Goal: Navigation & Orientation: Find specific page/section

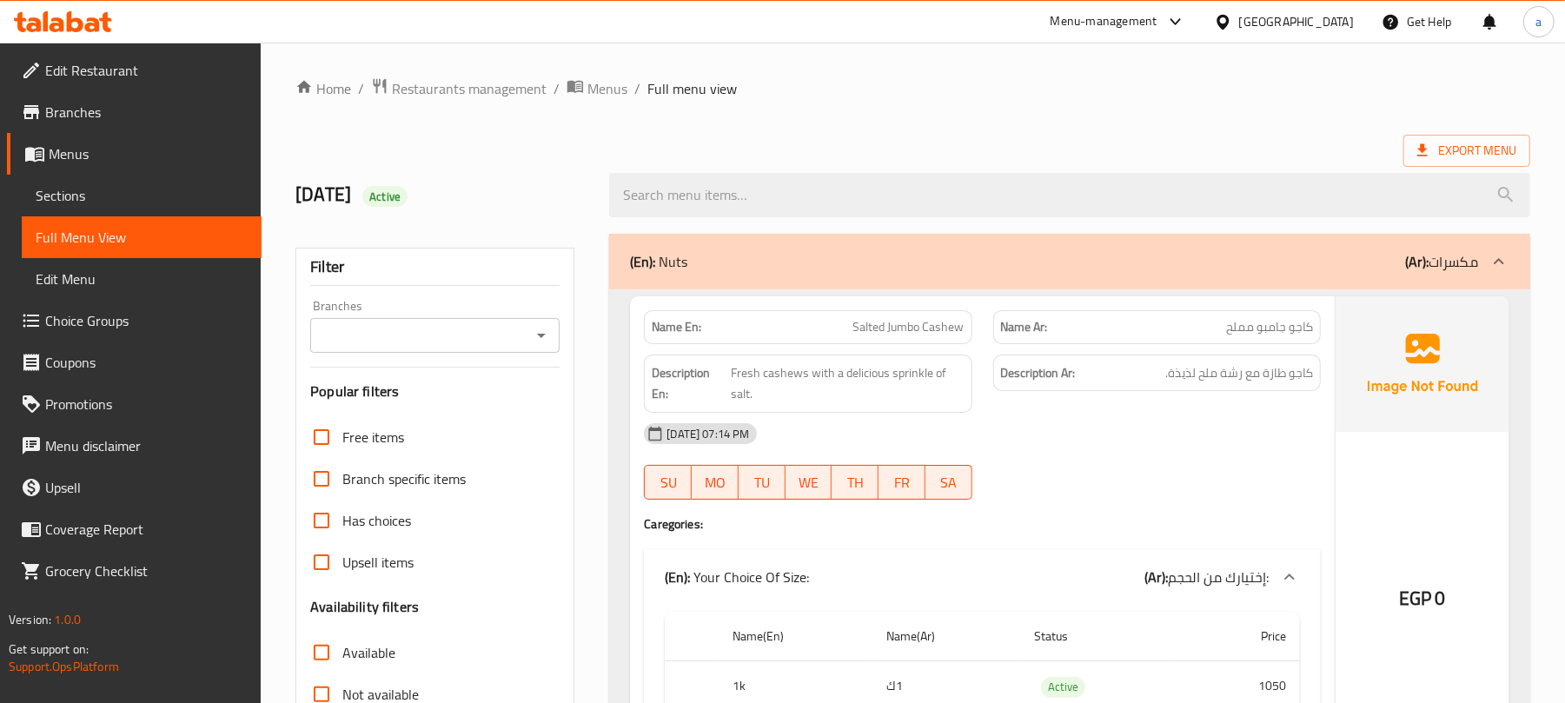
click at [96, 228] on span "Full Menu View" at bounding box center [142, 237] width 212 height 21
click at [97, 195] on span "Sections" at bounding box center [142, 195] width 212 height 21
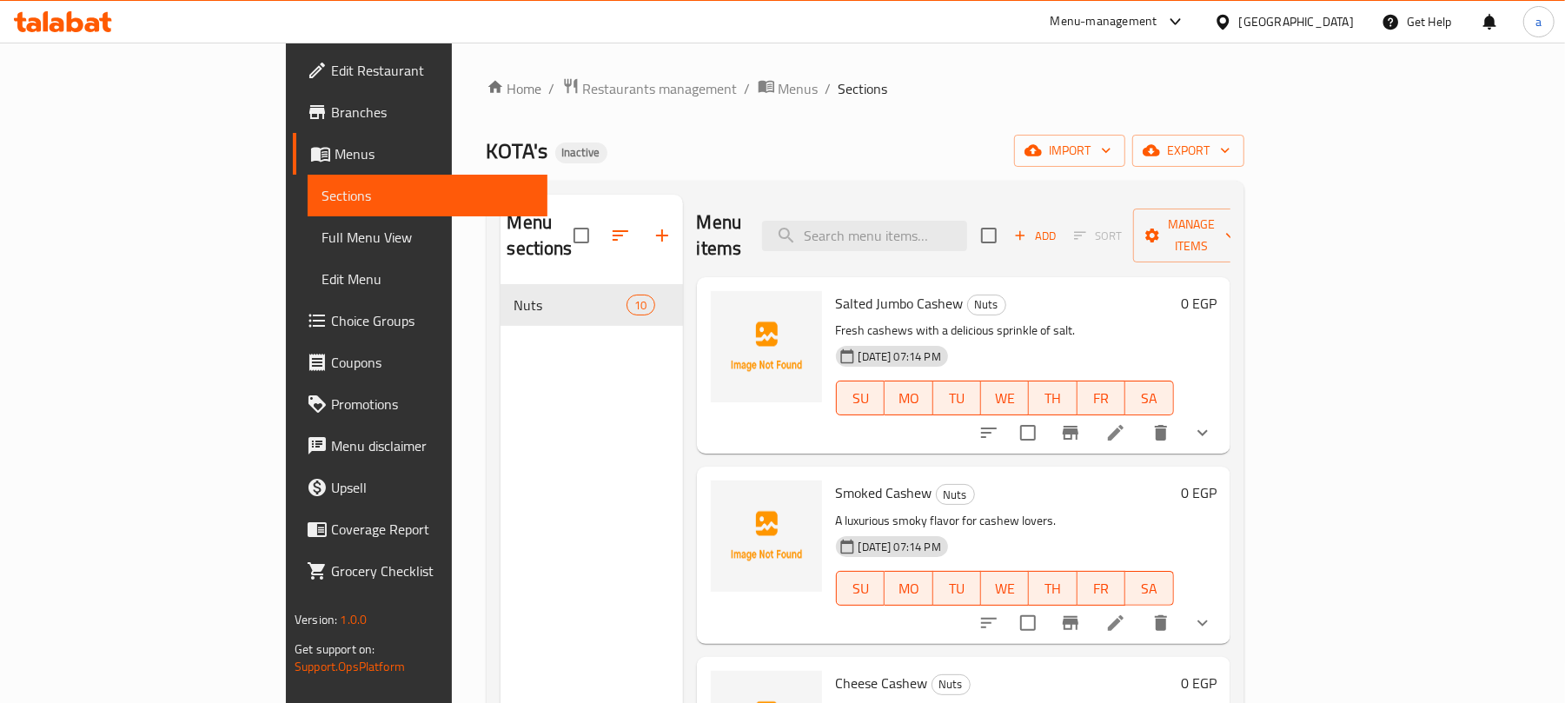
click at [321, 195] on span "Sections" at bounding box center [427, 195] width 212 height 21
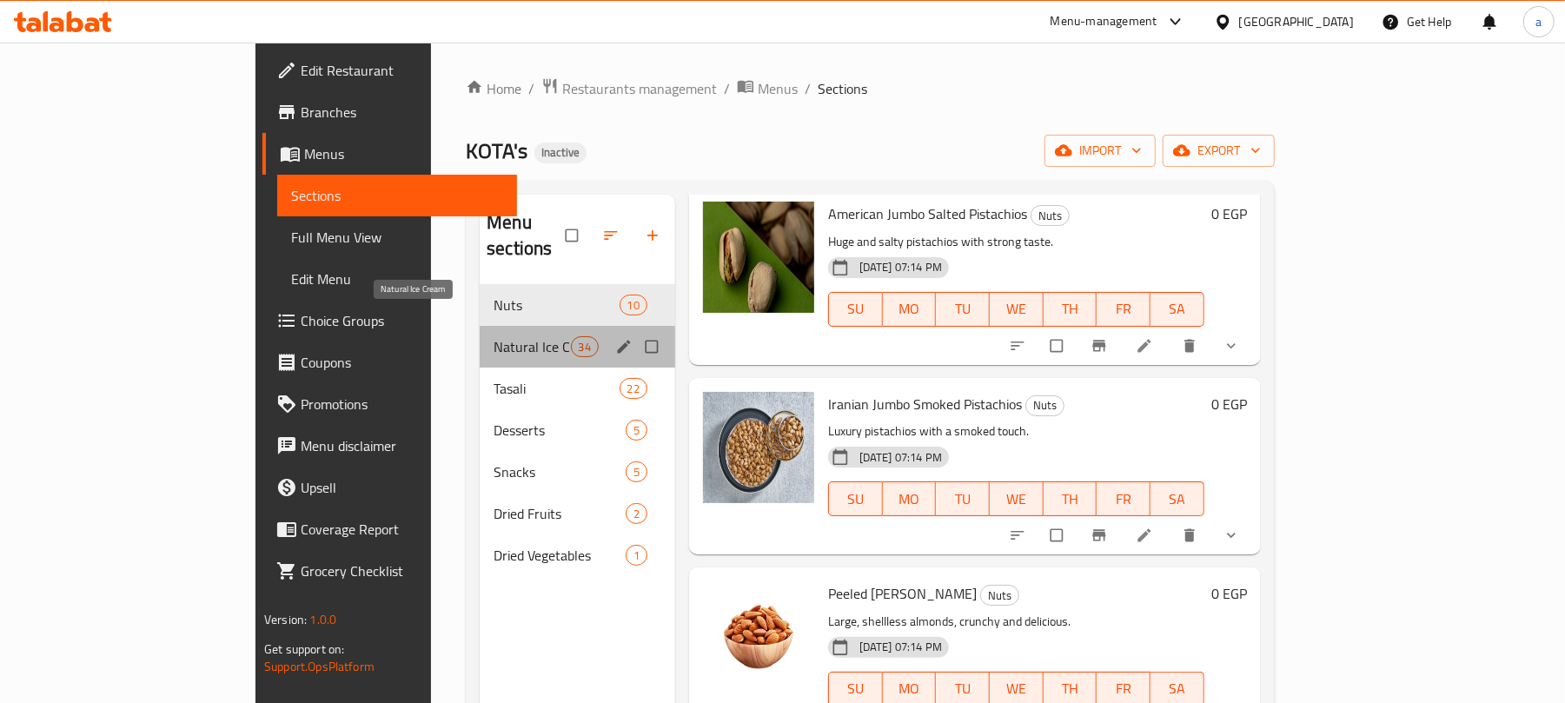
click at [494, 336] on span "Natural Ice Cream" at bounding box center [532, 346] width 76 height 21
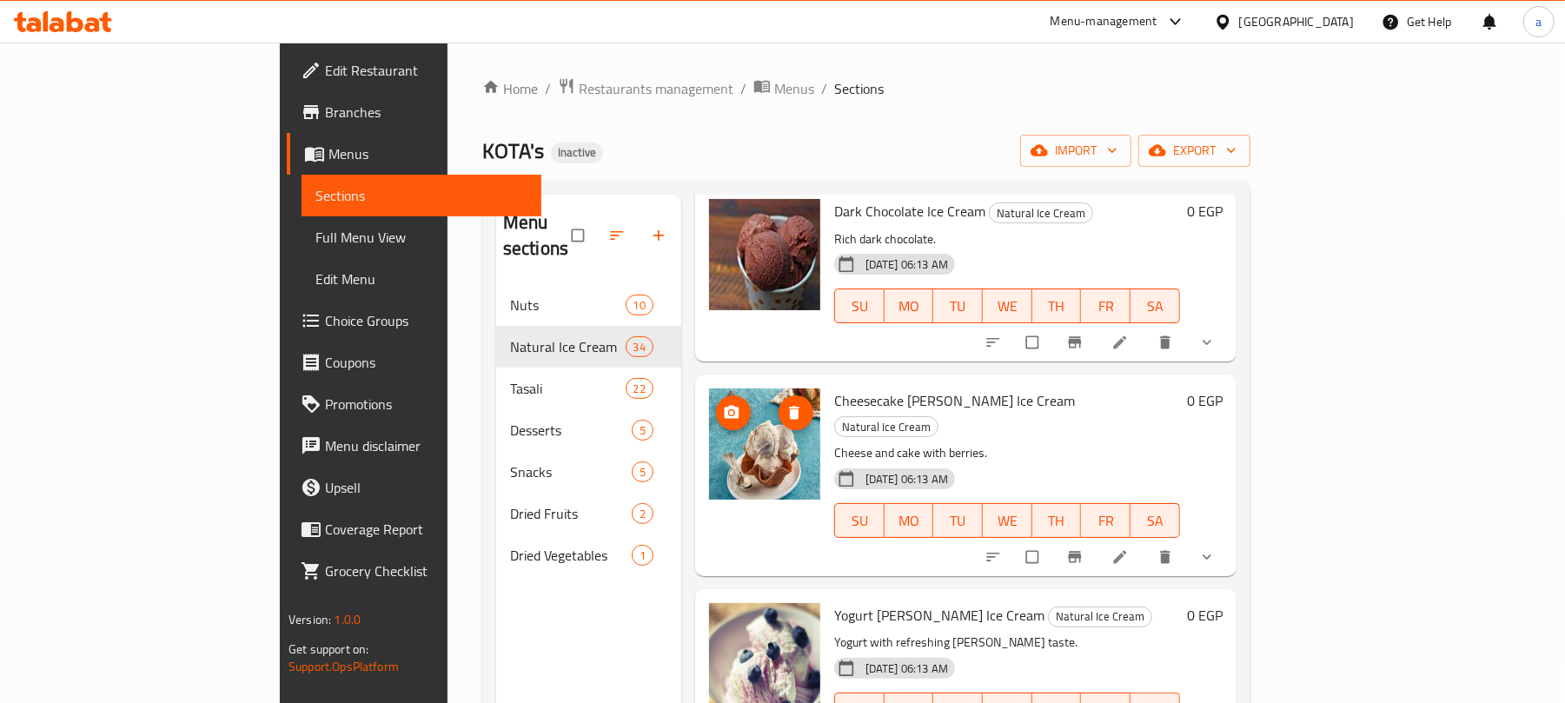
scroll to position [5794, 0]
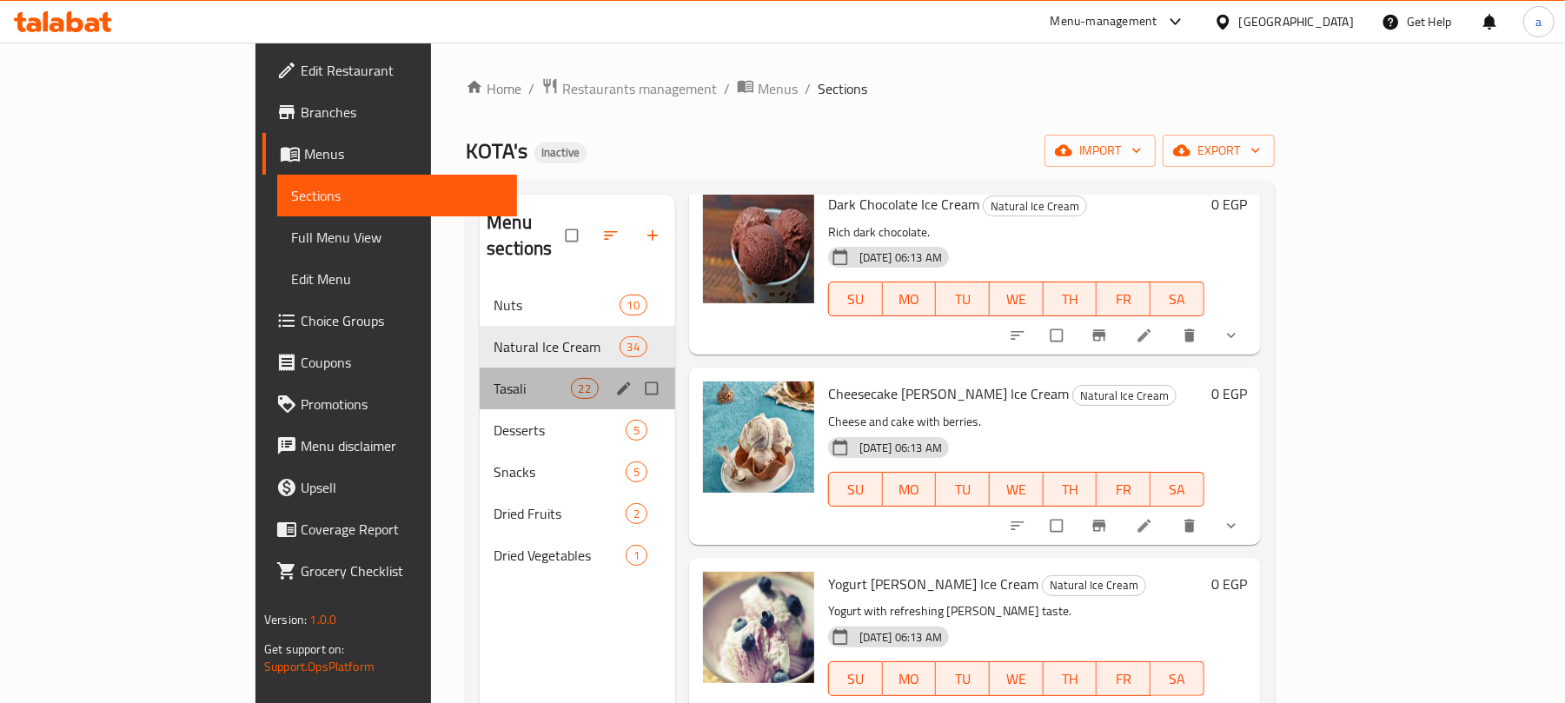
click at [480, 368] on div "Tasali 22" at bounding box center [577, 389] width 195 height 42
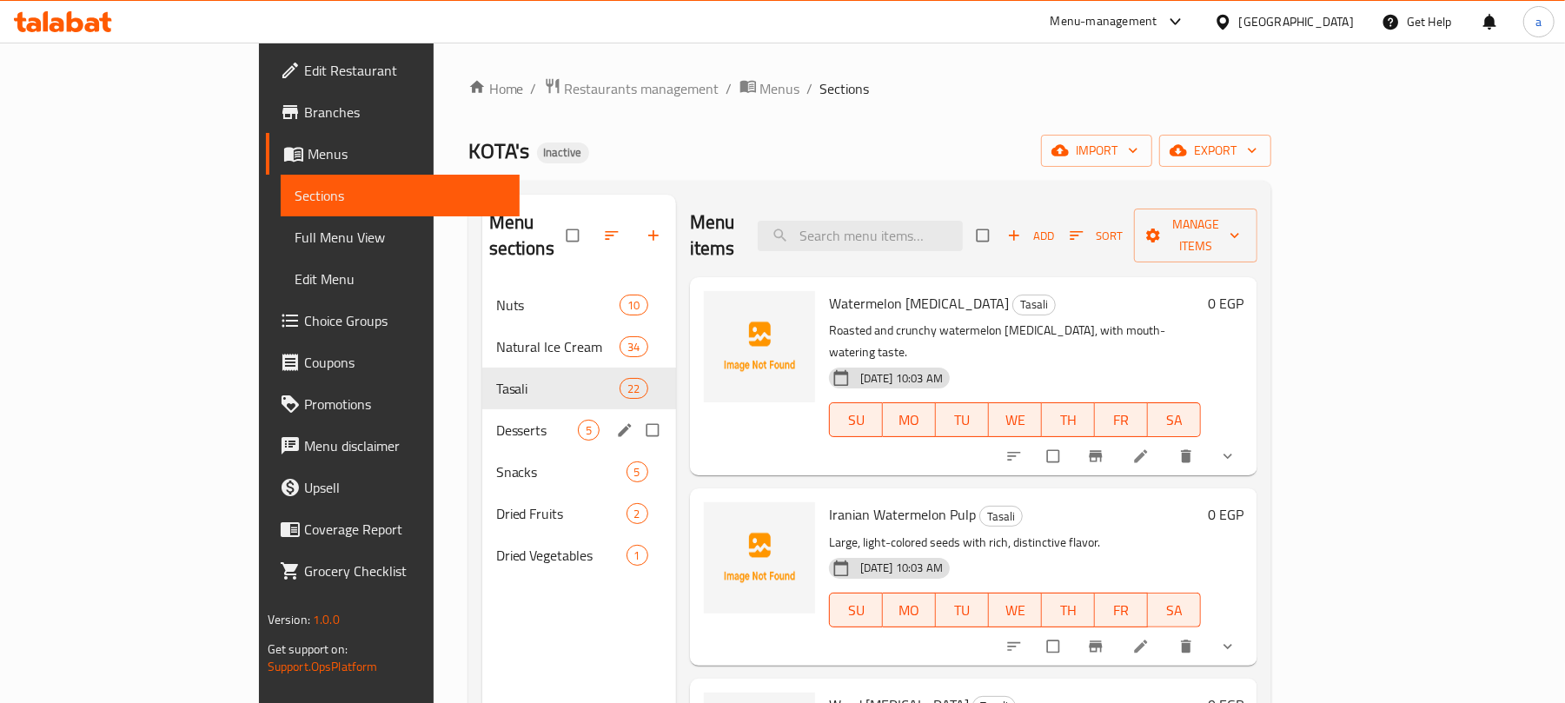
click at [482, 409] on div "Desserts 5" at bounding box center [579, 430] width 194 height 42
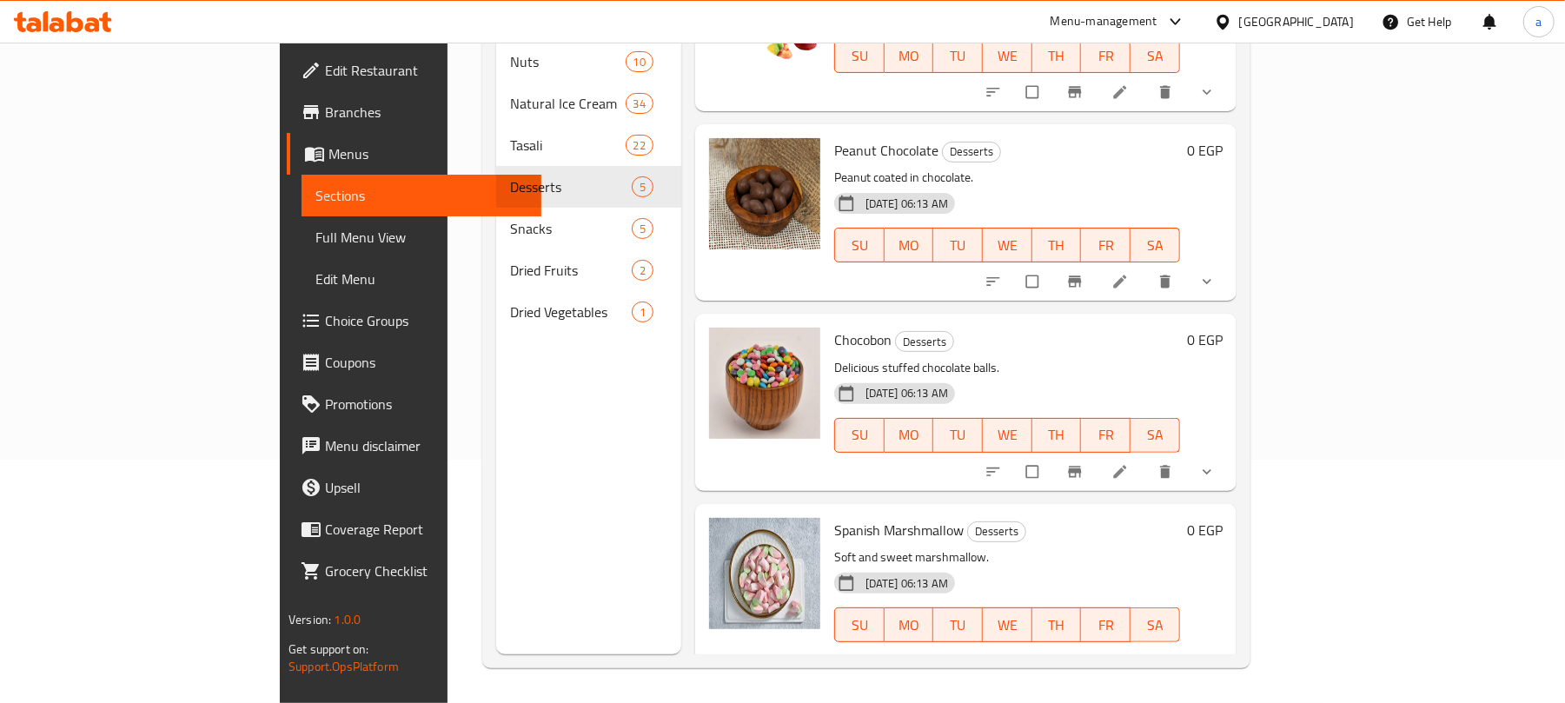
scroll to position [244, 0]
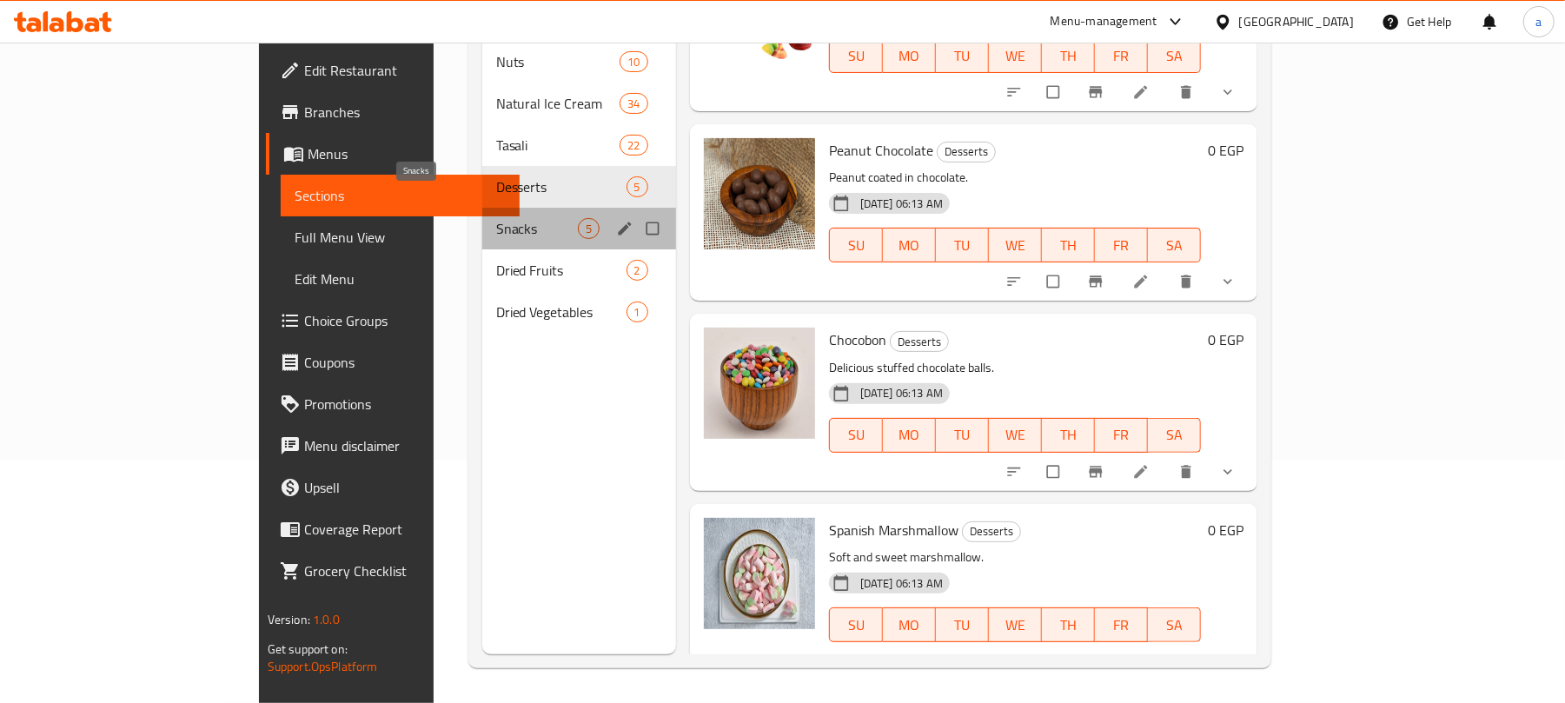
click at [496, 218] on span "Snacks" at bounding box center [537, 228] width 82 height 21
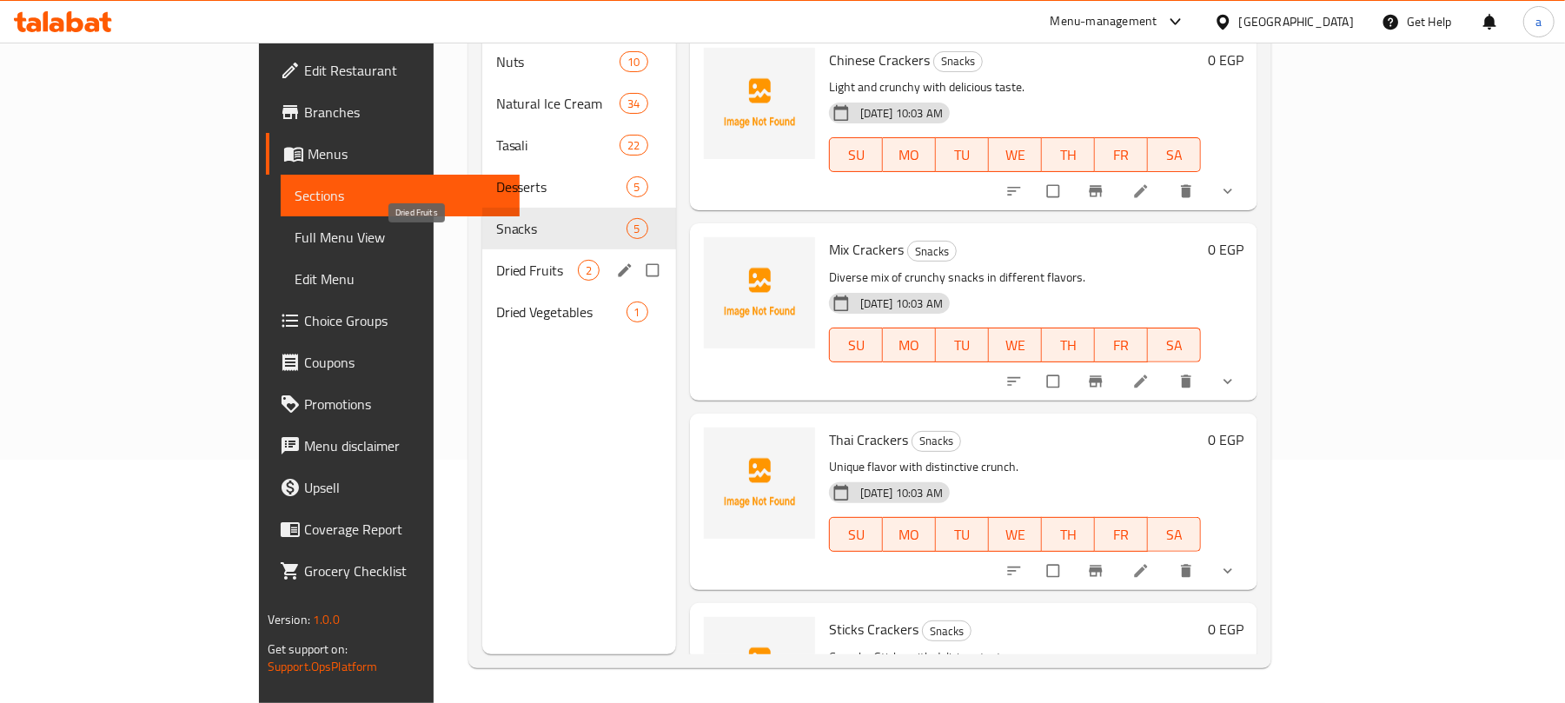
click at [496, 260] on span "Dried Fruits" at bounding box center [537, 270] width 82 height 21
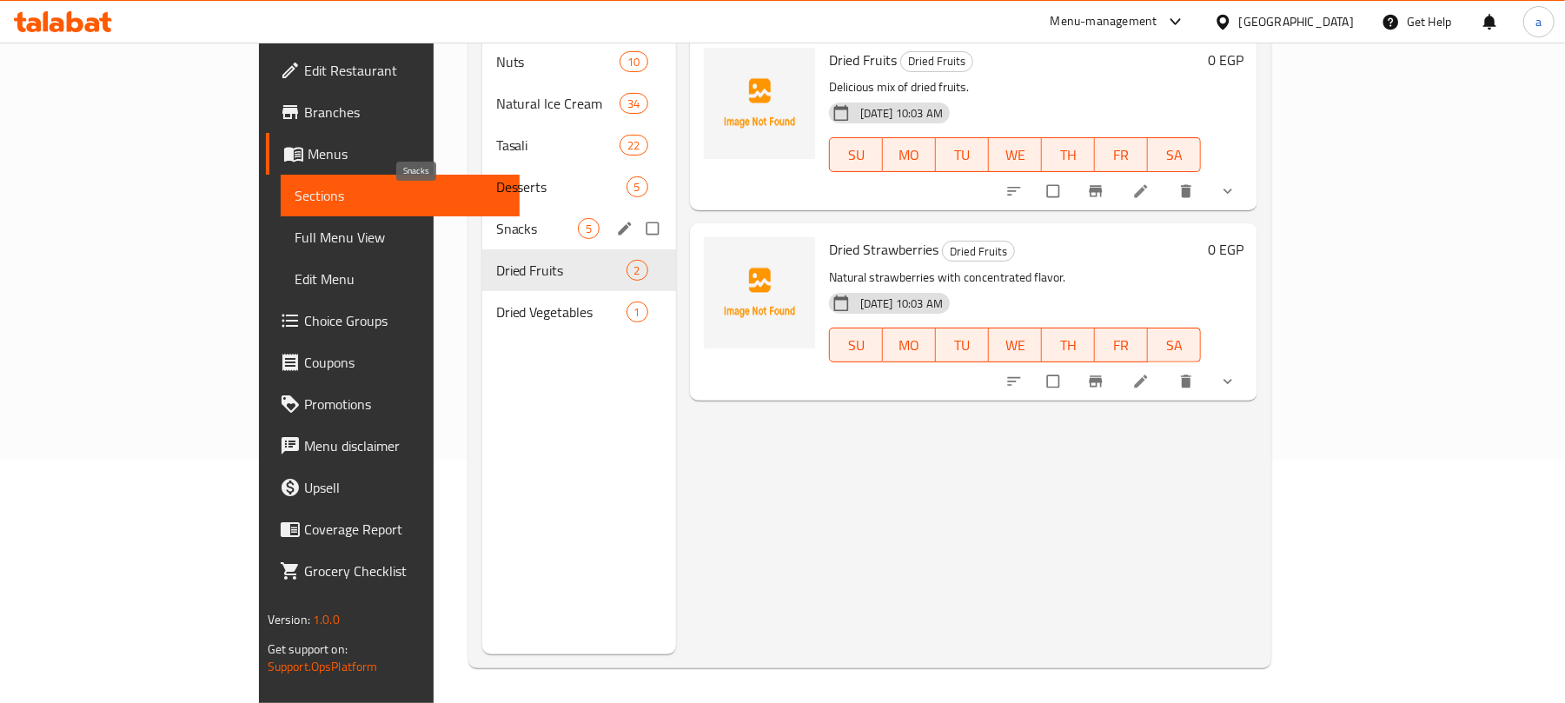
click at [496, 218] on span "Snacks" at bounding box center [537, 228] width 82 height 21
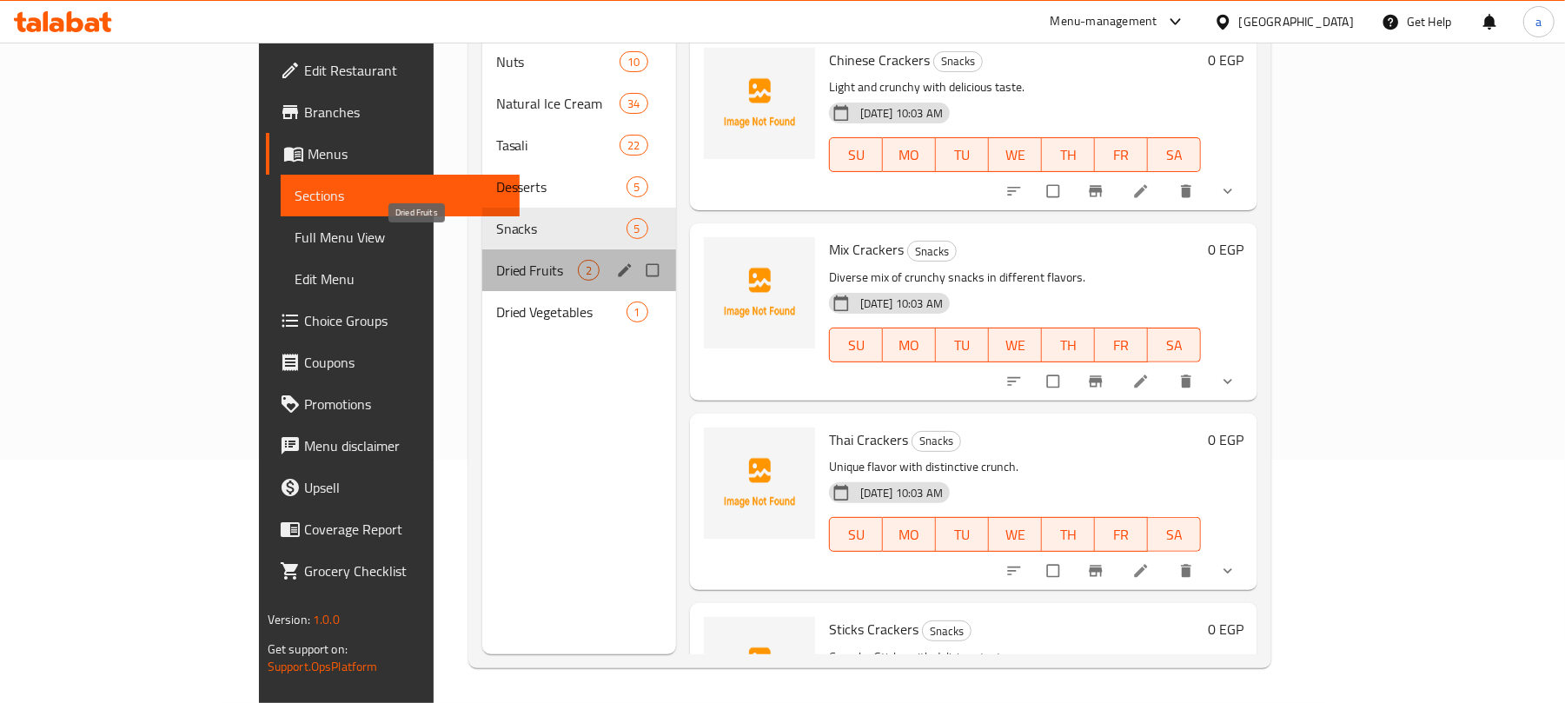
click at [496, 260] on span "Dried Fruits" at bounding box center [537, 270] width 82 height 21
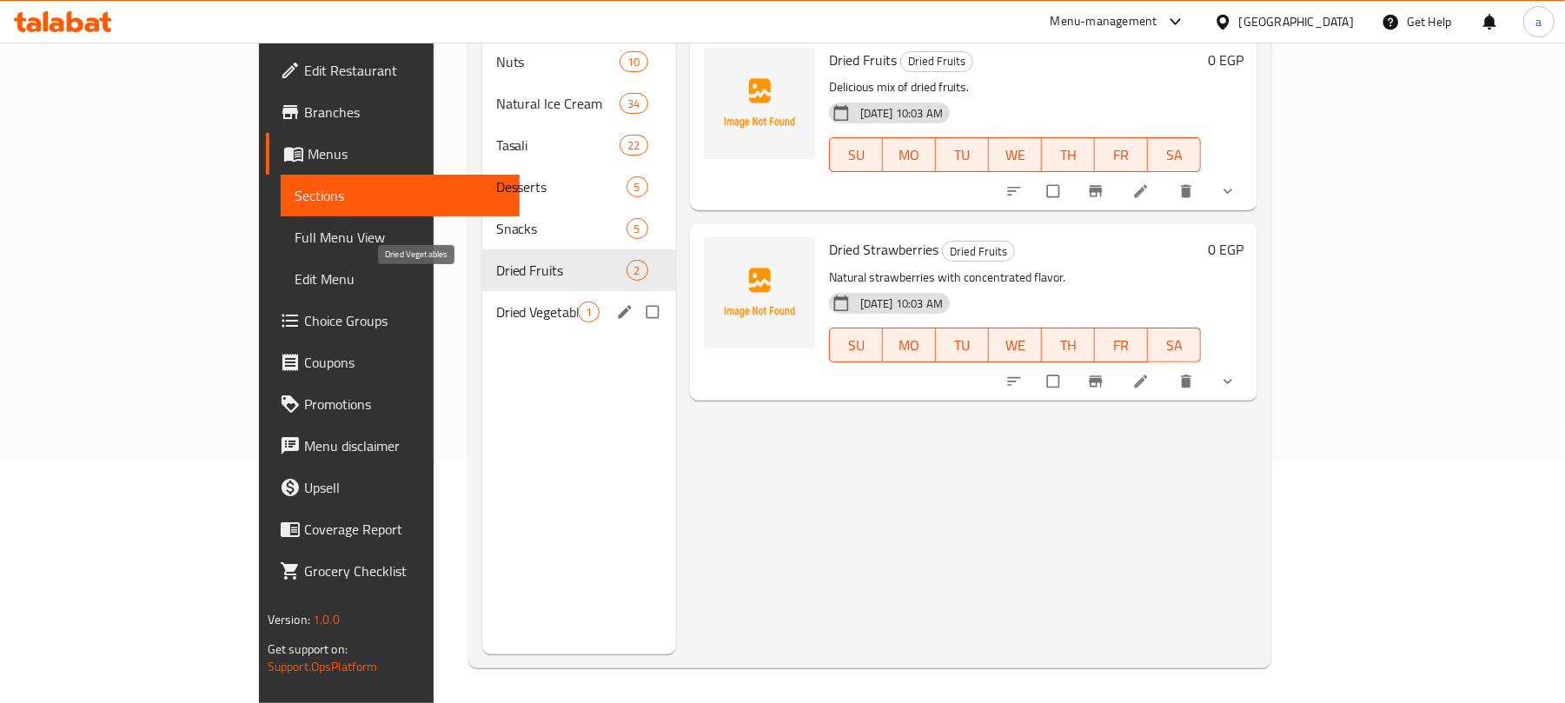
click at [496, 301] on span "Dried Vegetables" at bounding box center [537, 311] width 82 height 21
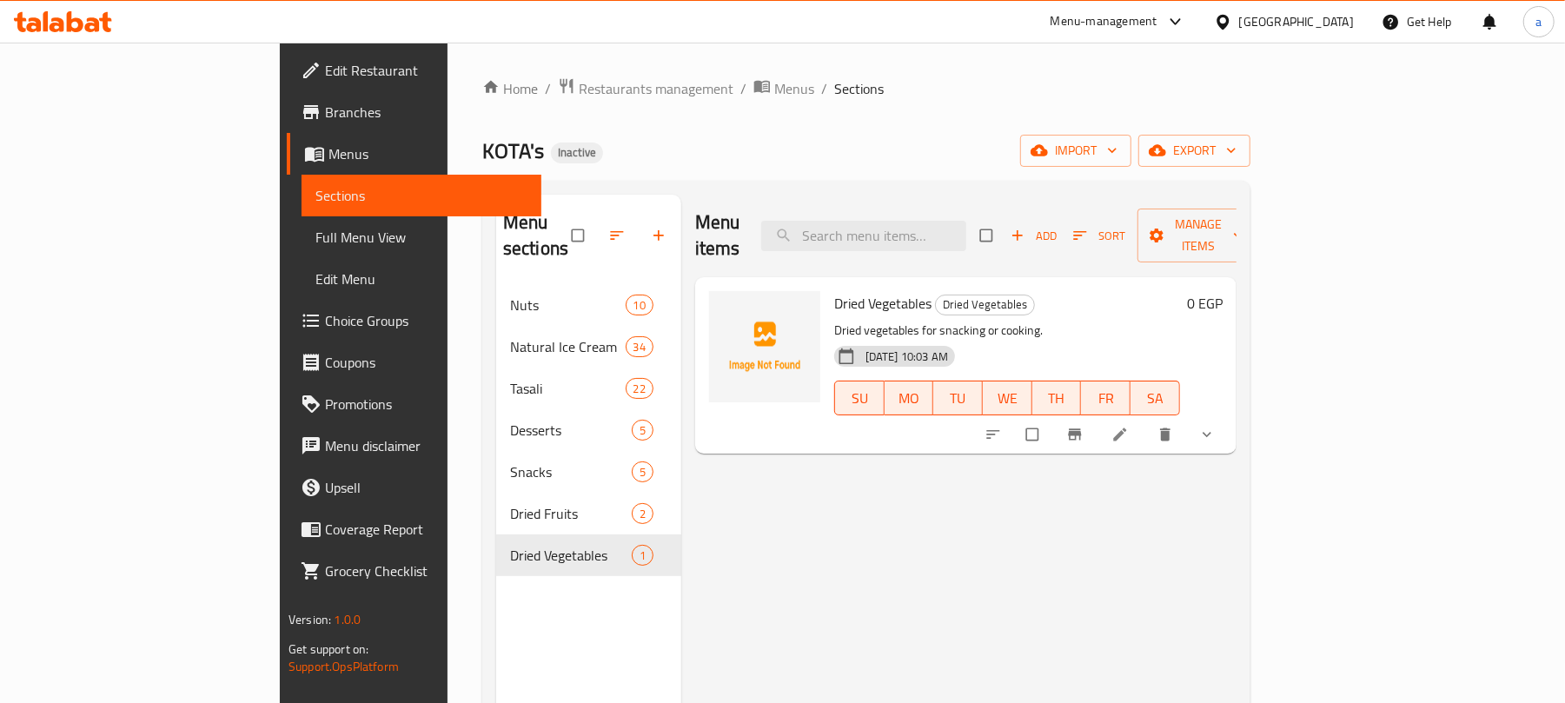
click at [315, 198] on span "Sections" at bounding box center [421, 195] width 212 height 21
